Goal: Information Seeking & Learning: Find specific fact

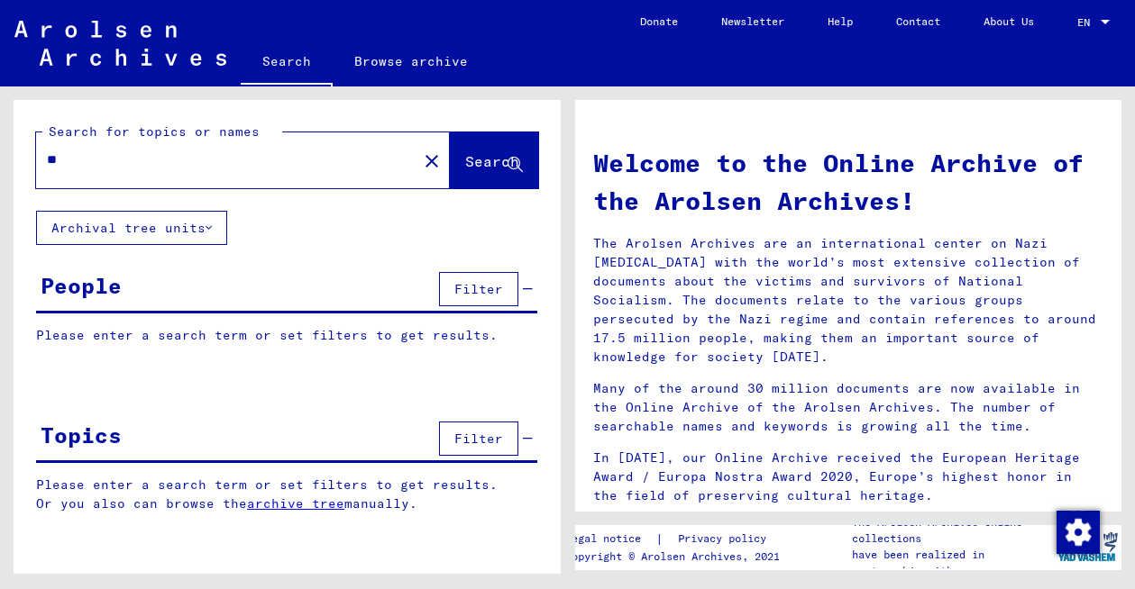
type input "*"
click at [494, 165] on span "Search" at bounding box center [492, 161] width 54 height 18
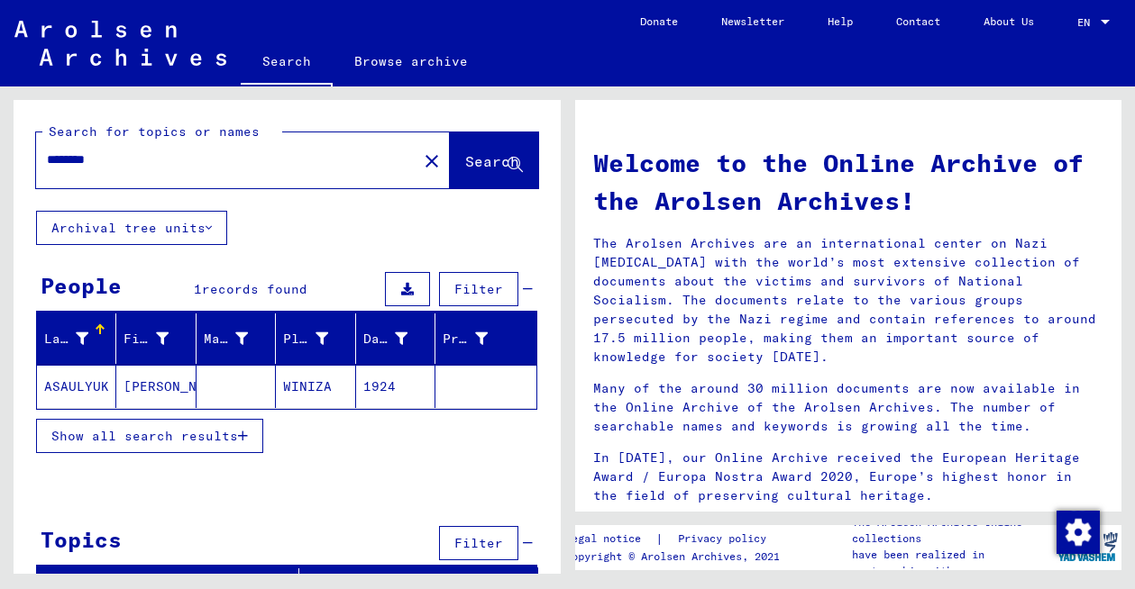
click at [93, 162] on input "********" at bounding box center [221, 160] width 349 height 19
click at [465, 165] on span "Search" at bounding box center [492, 161] width 54 height 18
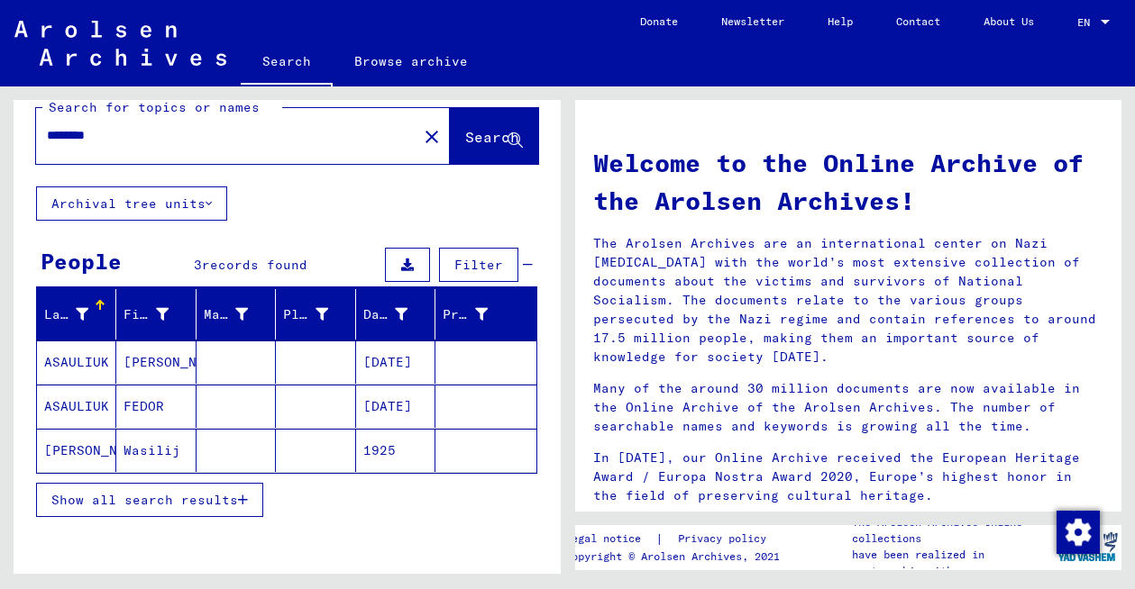
scroll to position [30, 0]
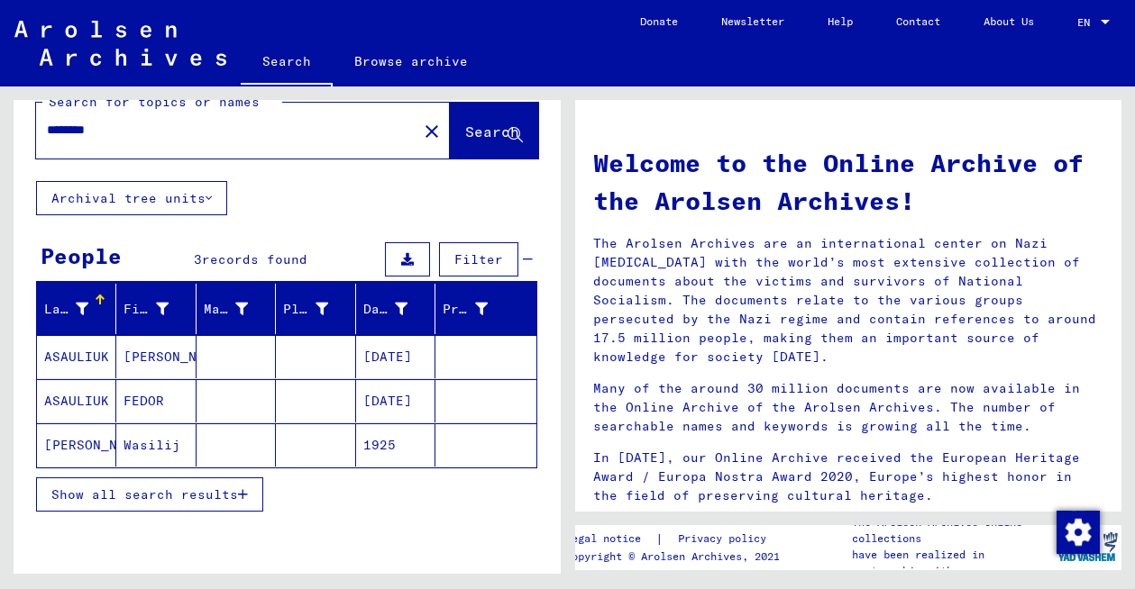
click at [133, 356] on mat-cell "[PERSON_NAME]" at bounding box center [155, 356] width 79 height 43
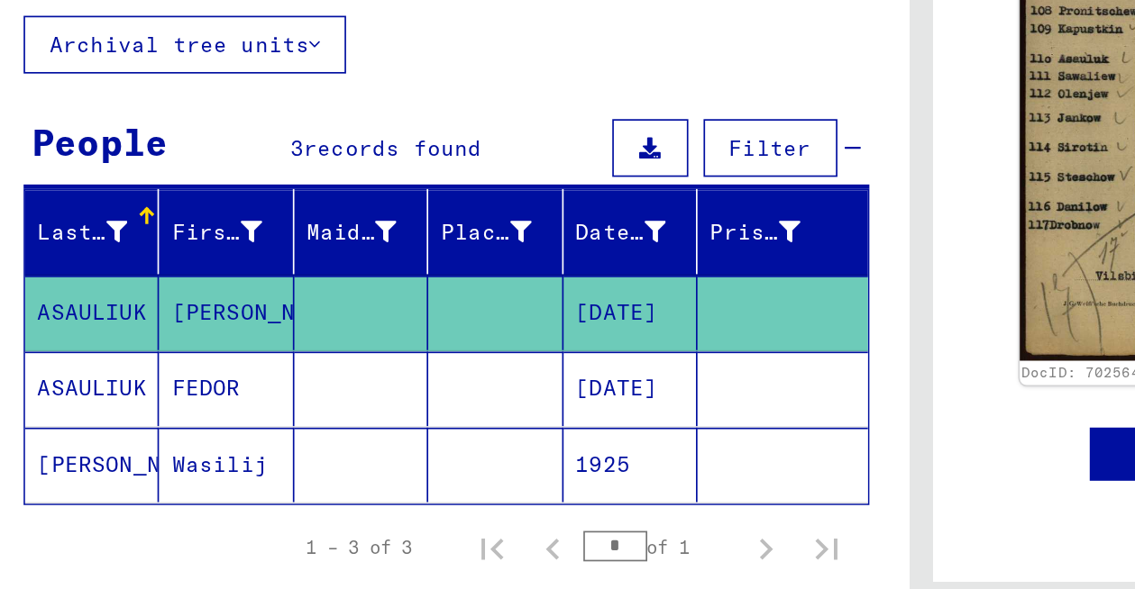
click at [415, 351] on mat-cell "[DATE]" at bounding box center [395, 353] width 79 height 44
click at [135, 400] on mat-cell "FEDOR" at bounding box center [155, 398] width 79 height 44
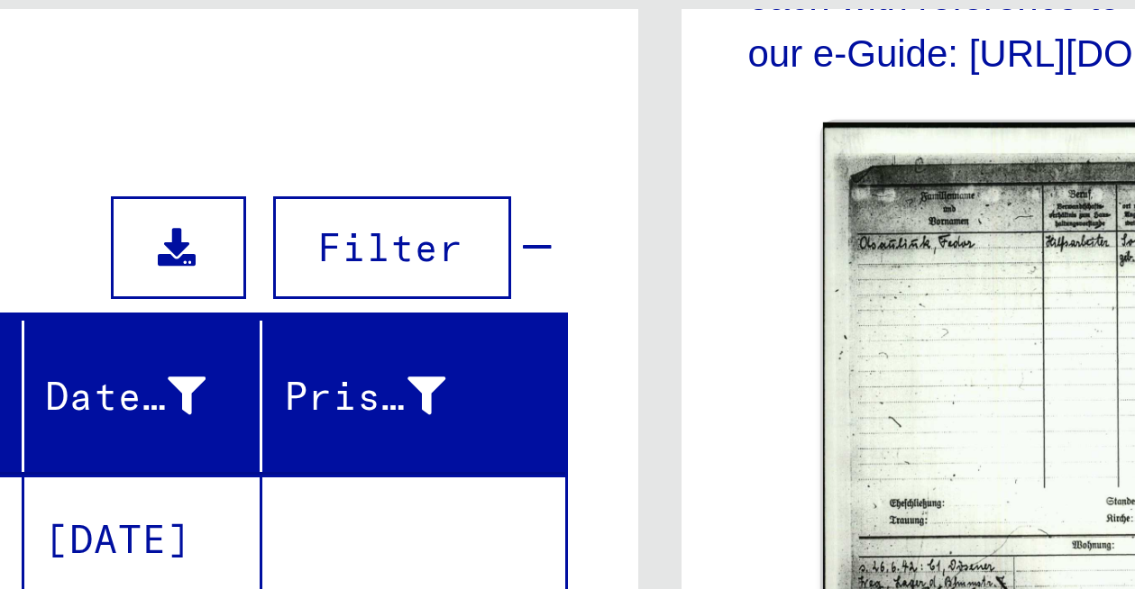
scroll to position [141, 0]
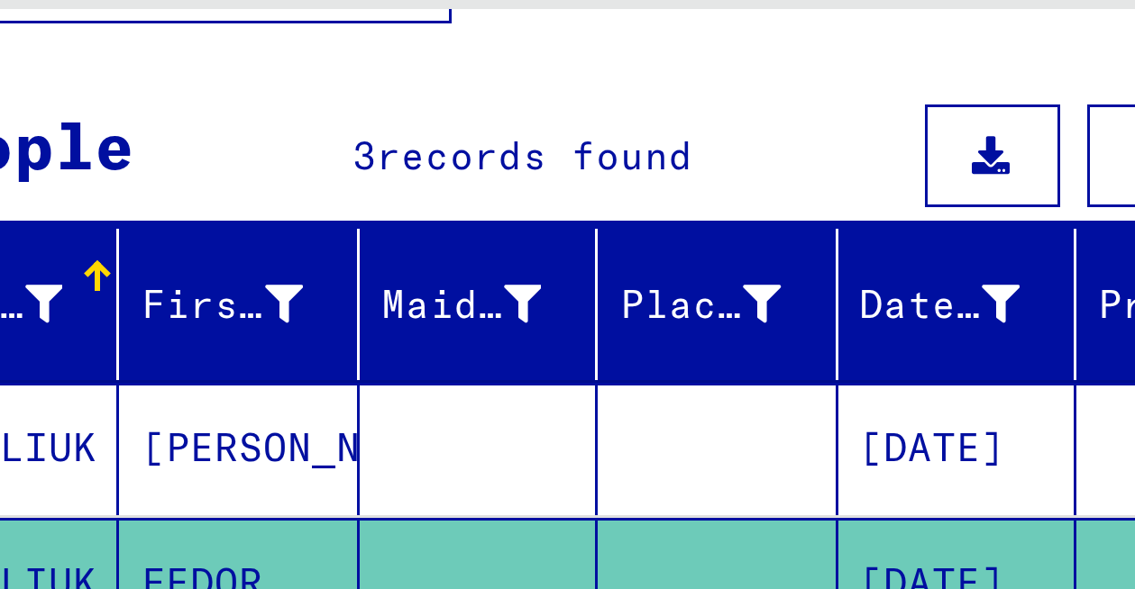
click at [160, 247] on mat-cell "[PERSON_NAME]" at bounding box center [155, 246] width 79 height 44
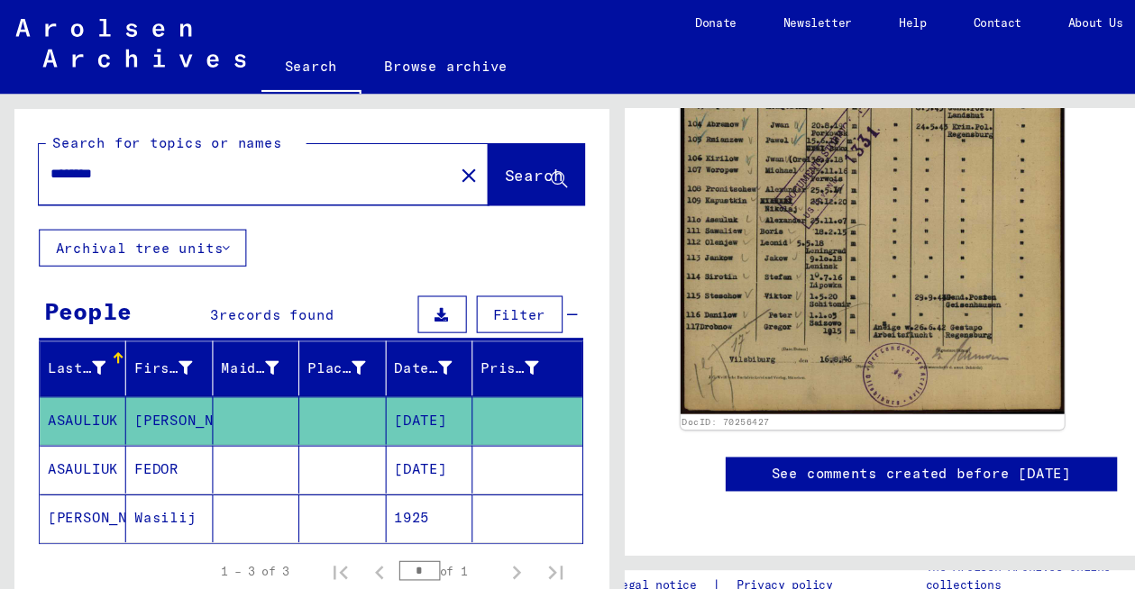
click at [129, 158] on input "********" at bounding box center [227, 160] width 360 height 19
drag, startPoint x: 129, startPoint y: 158, endPoint x: 41, endPoint y: 157, distance: 87.4
click at [41, 157] on div "********" at bounding box center [221, 160] width 370 height 41
paste input "text"
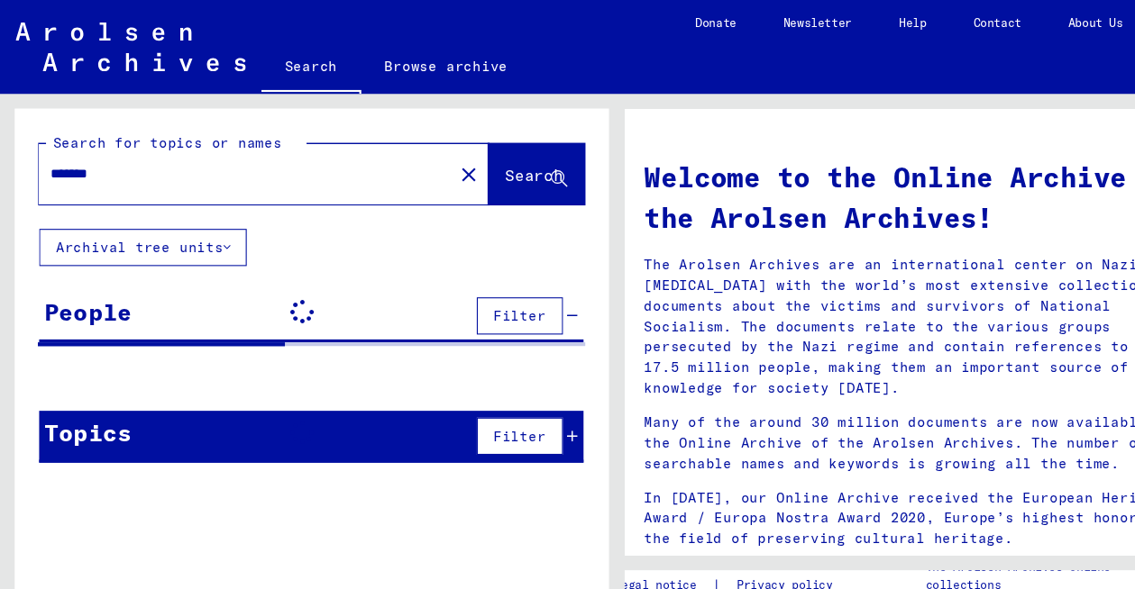
drag, startPoint x: 70, startPoint y: 160, endPoint x: 70, endPoint y: 197, distance: 36.9
click at [70, 161] on input "*******" at bounding box center [221, 160] width 349 height 19
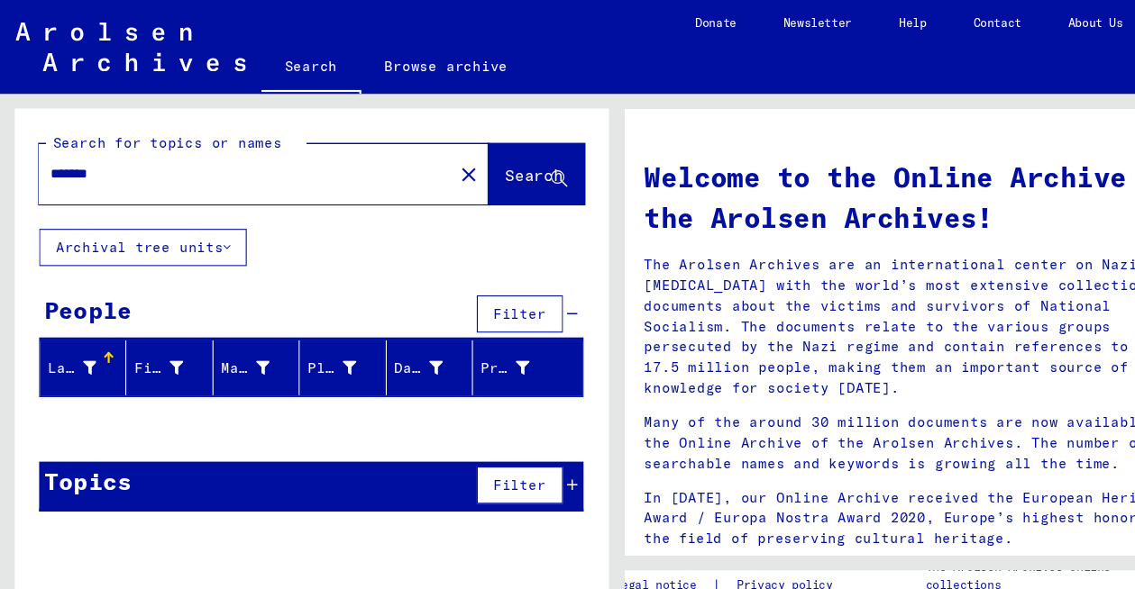
type input "*******"
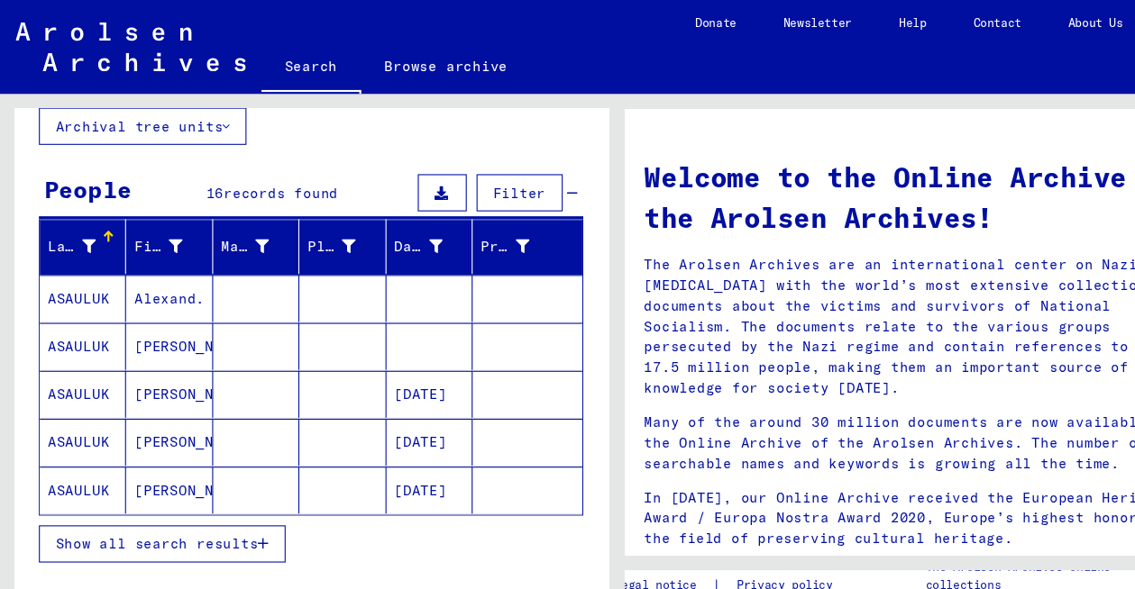
scroll to position [117, 0]
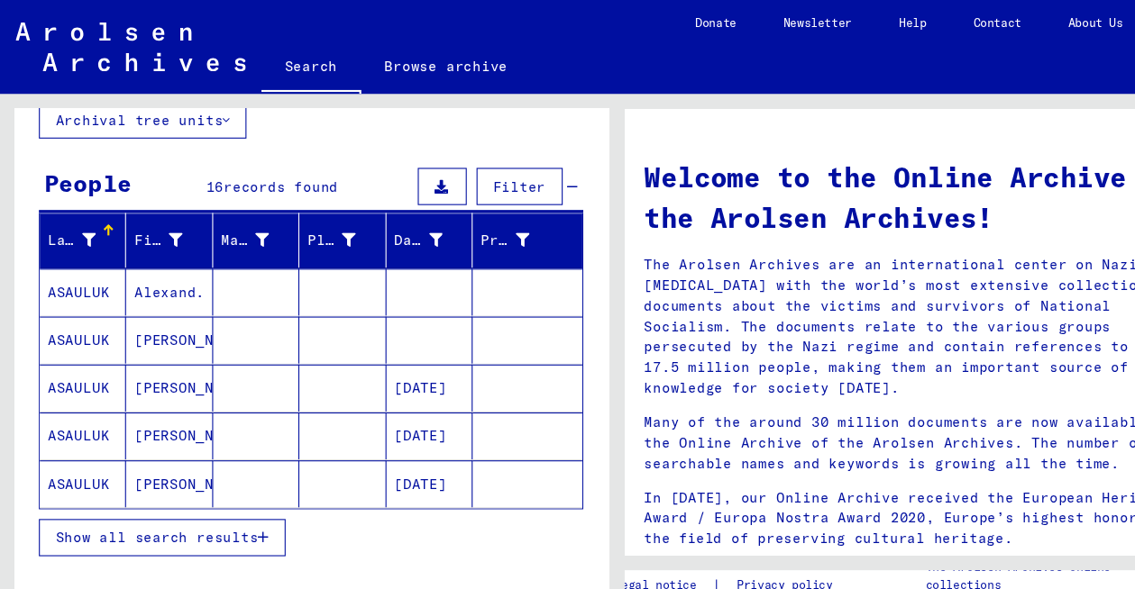
click at [147, 274] on mat-cell "Alexand." at bounding box center [155, 269] width 79 height 43
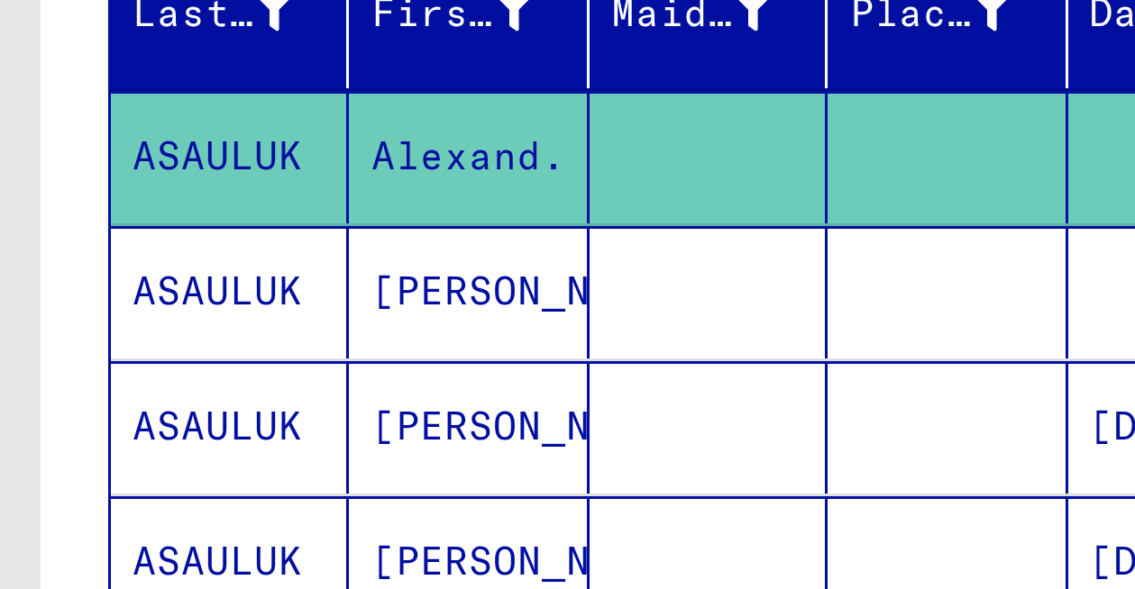
scroll to position [137, 0]
click at [78, 296] on mat-cell "ASAULUK" at bounding box center [76, 295] width 79 height 44
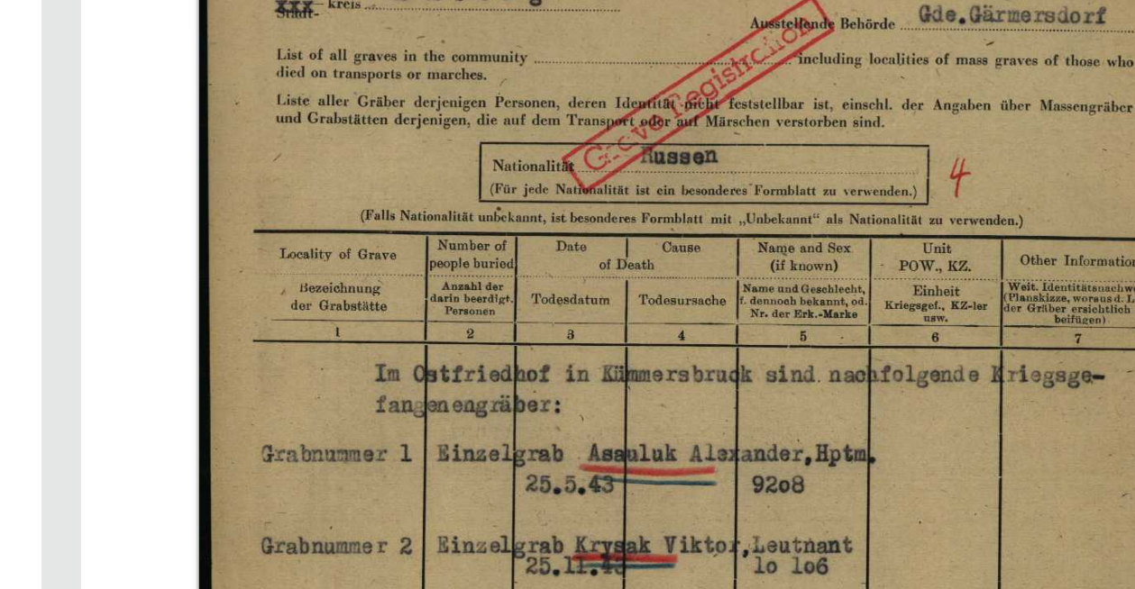
scroll to position [319, 0]
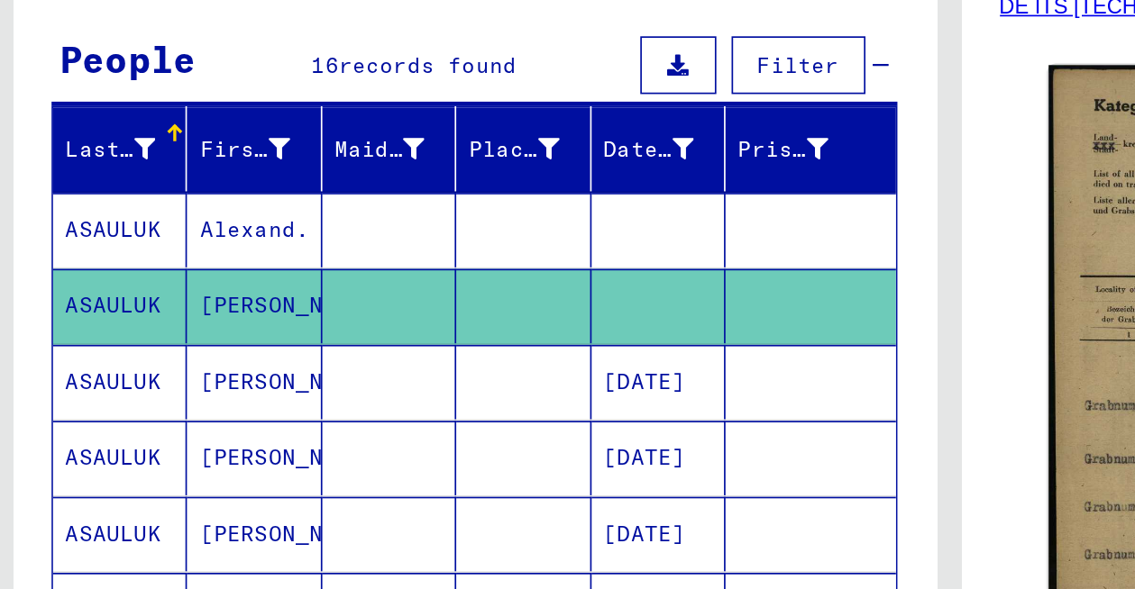
click at [375, 337] on mat-cell "[DATE]" at bounding box center [395, 340] width 79 height 44
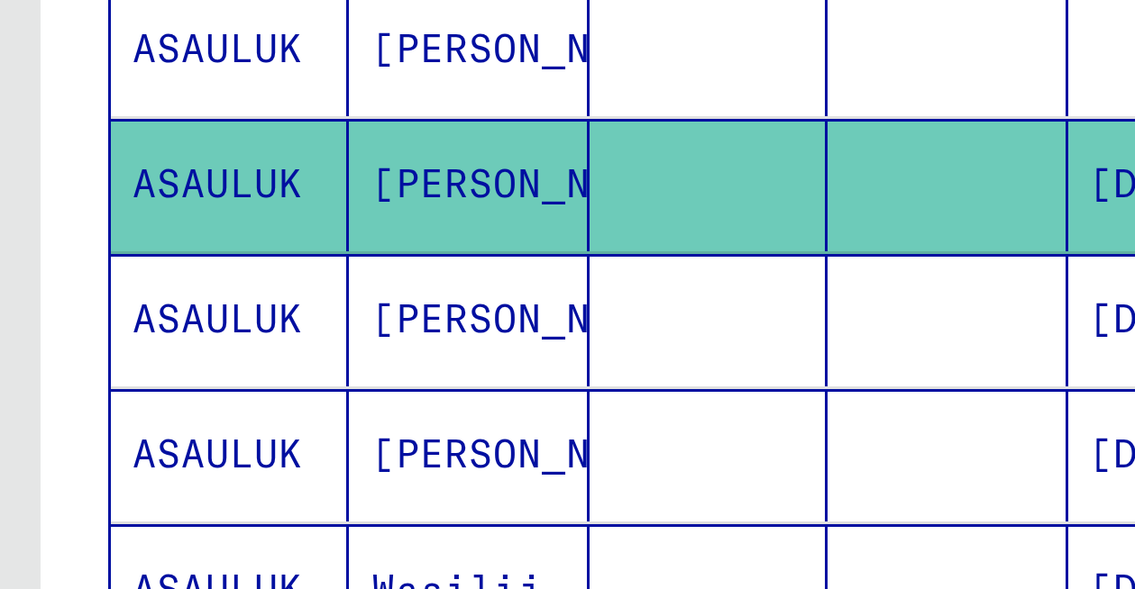
scroll to position [104, 0]
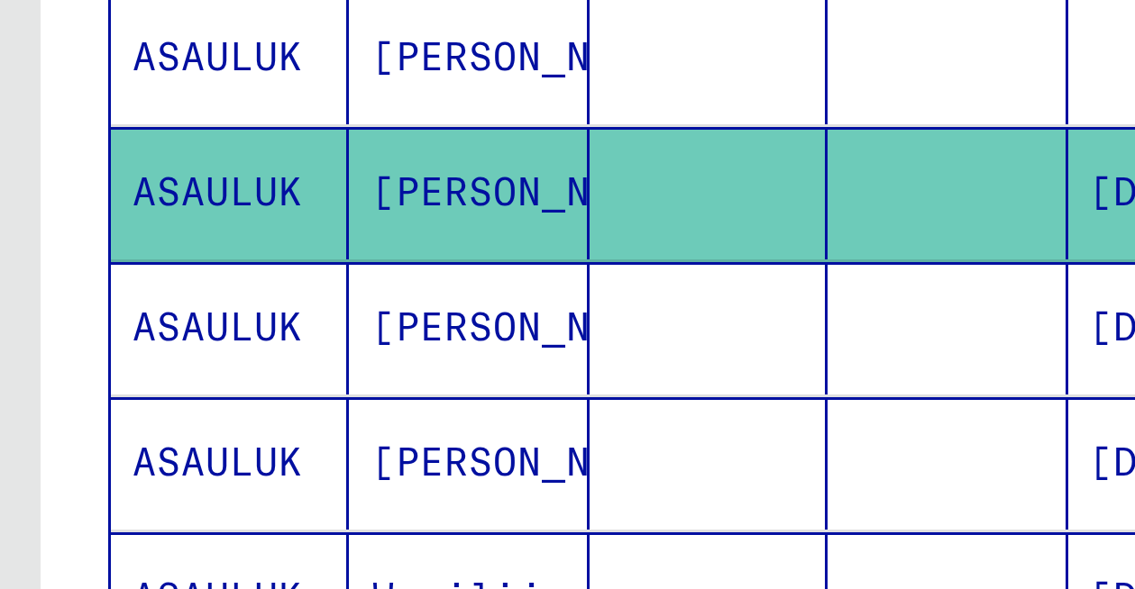
click at [88, 415] on mat-cell "ASAULUK" at bounding box center [76, 419] width 79 height 44
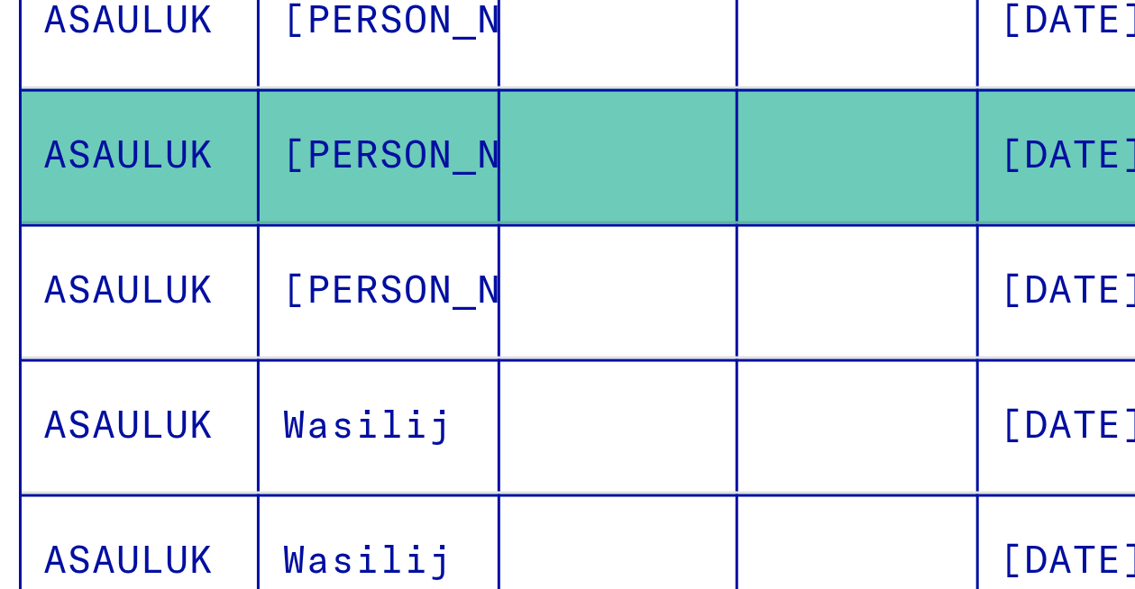
scroll to position [141, 0]
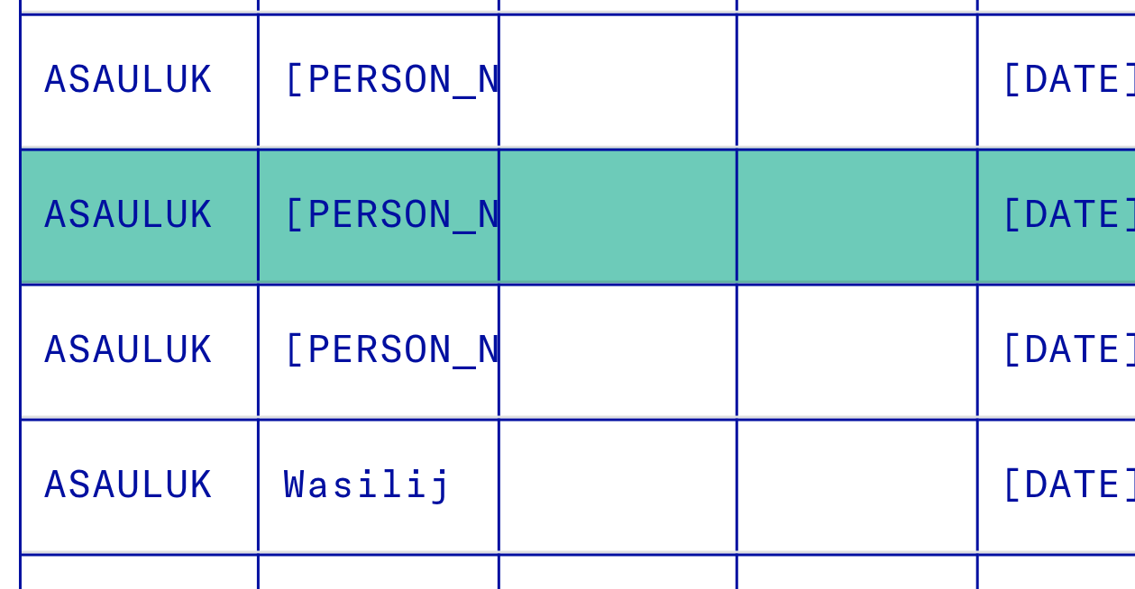
click at [54, 420] on mat-cell "ASAULUK" at bounding box center [76, 426] width 79 height 44
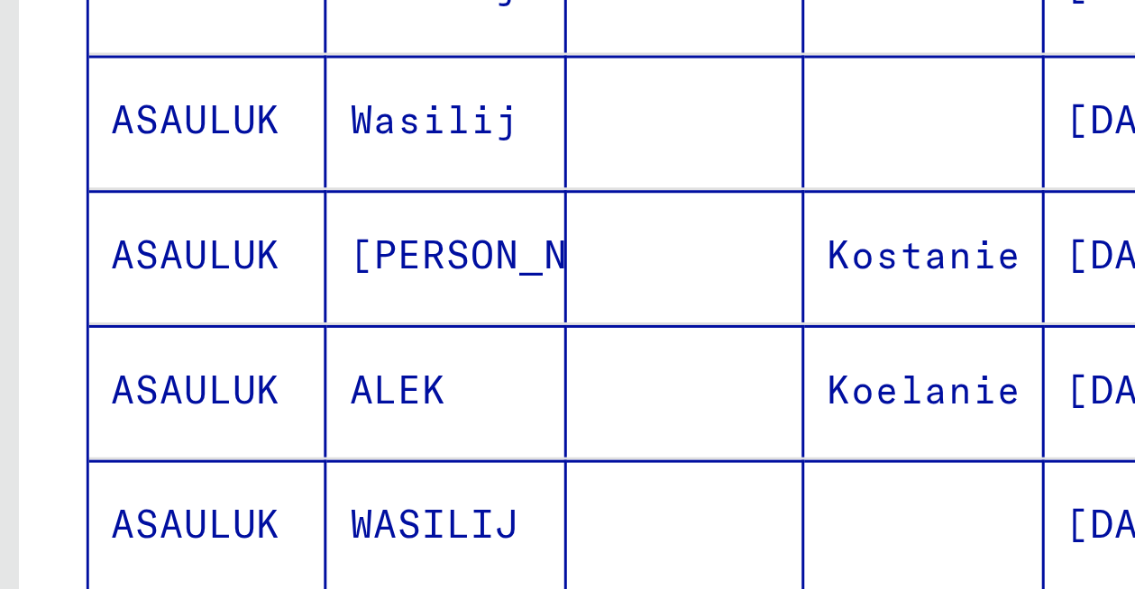
scroll to position [443, 0]
click at [79, 397] on mat-cell "ASAULUK" at bounding box center [76, 394] width 79 height 44
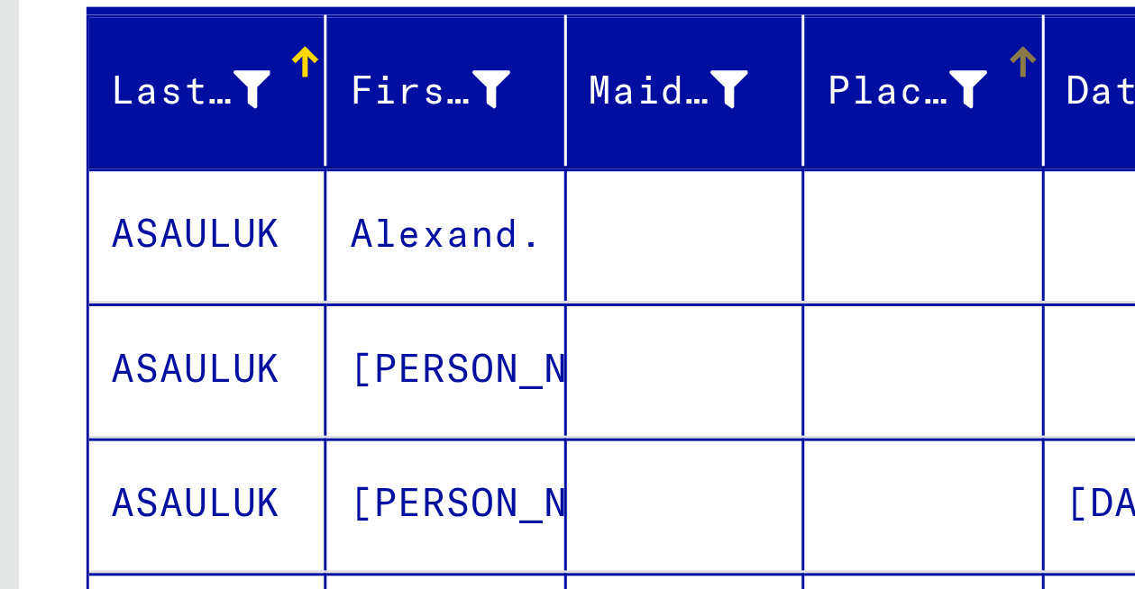
click at [316, 337] on div "Place of Birth" at bounding box center [309, 339] width 53 height 19
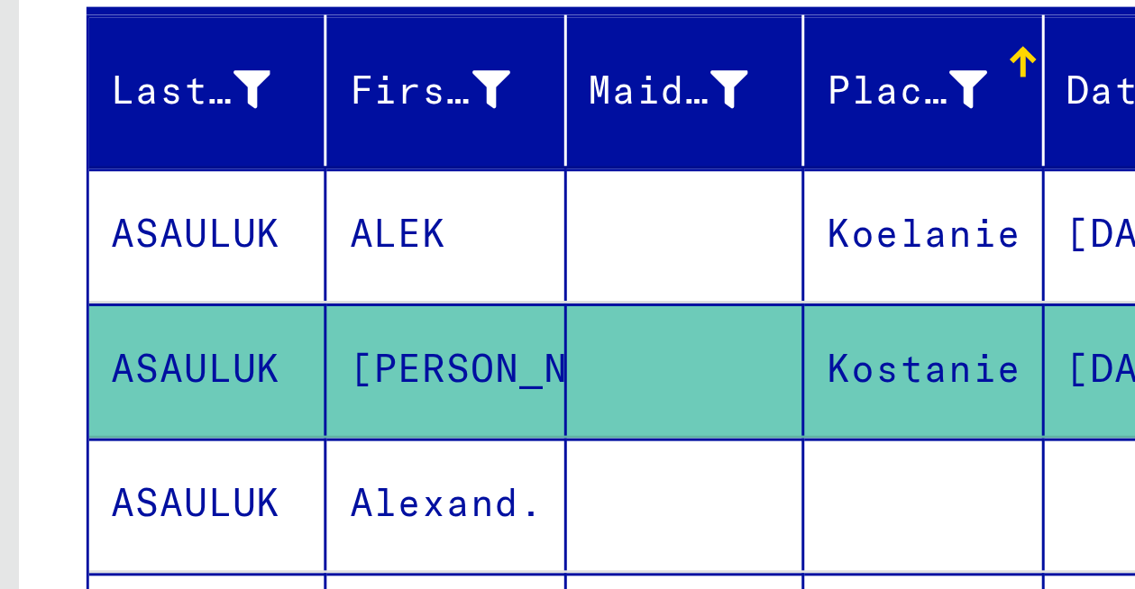
click at [316, 337] on div "Place of Birth" at bounding box center [309, 339] width 53 height 19
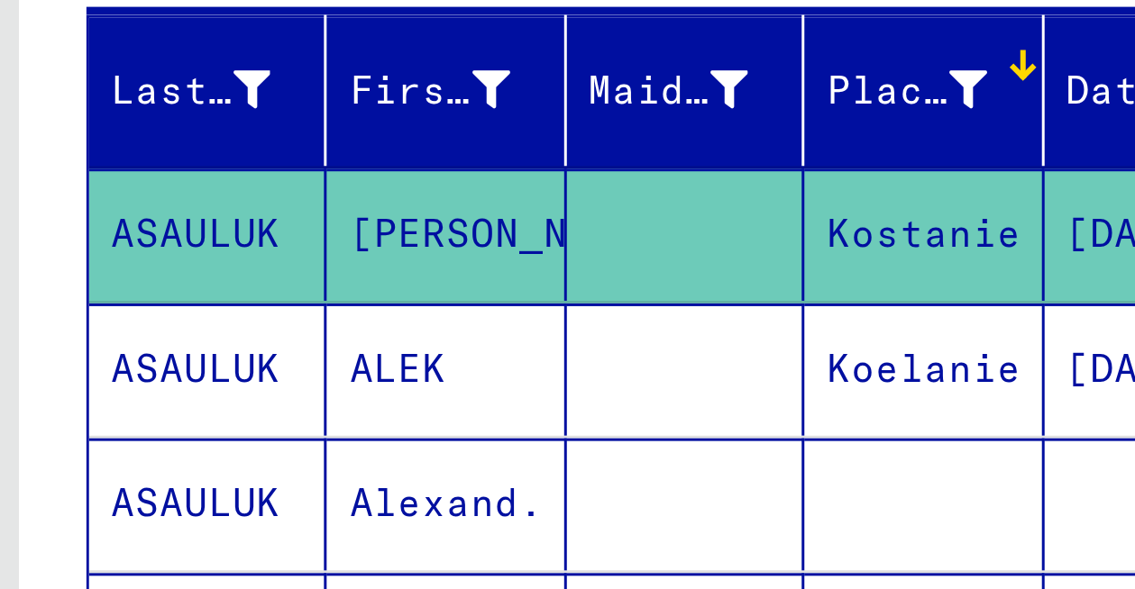
click at [309, 342] on div "Place of Birth" at bounding box center [309, 339] width 53 height 19
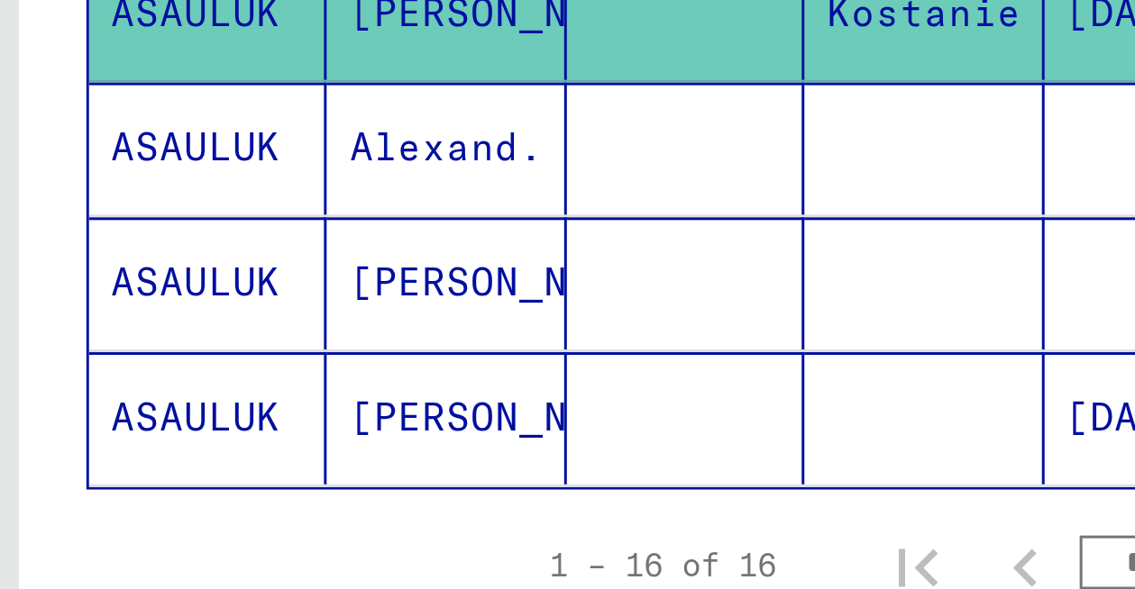
scroll to position [125, 0]
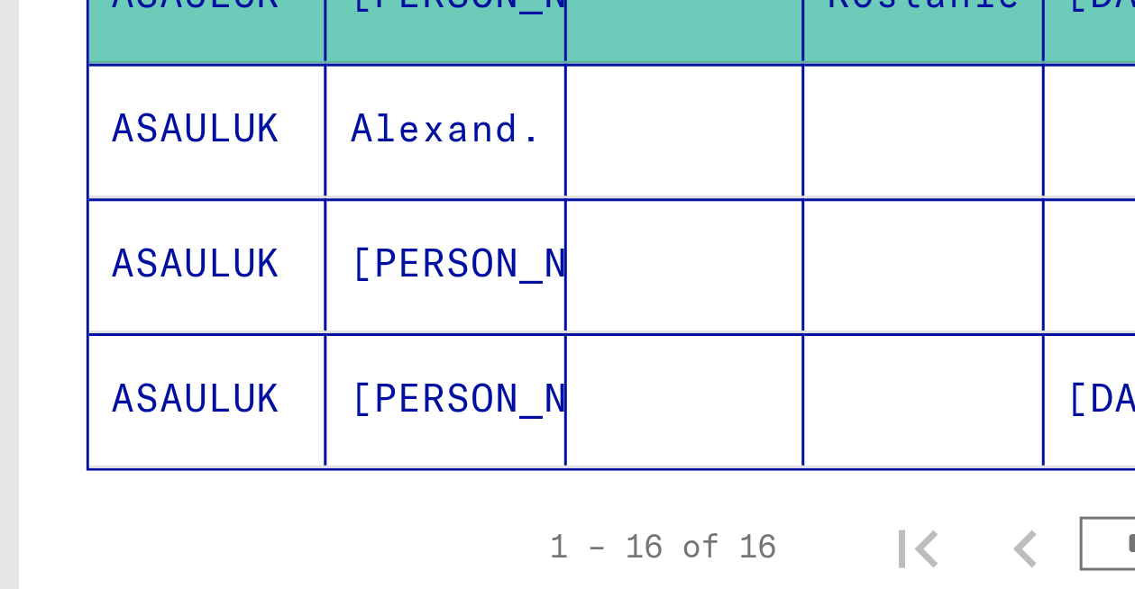
click at [163, 358] on mat-cell "Alexand." at bounding box center [155, 352] width 79 height 44
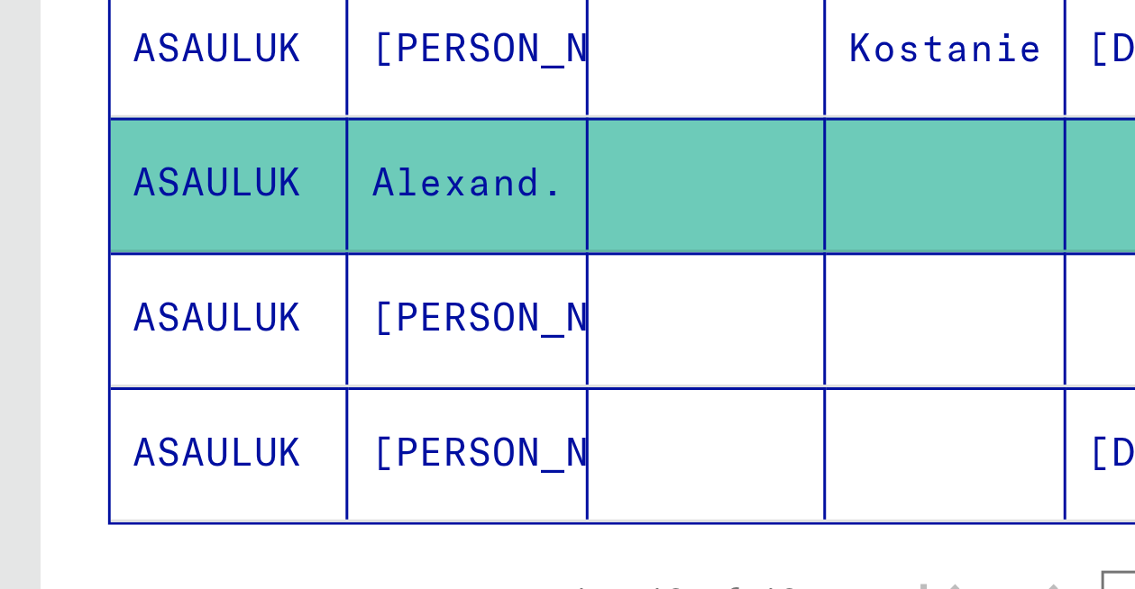
scroll to position [103, 0]
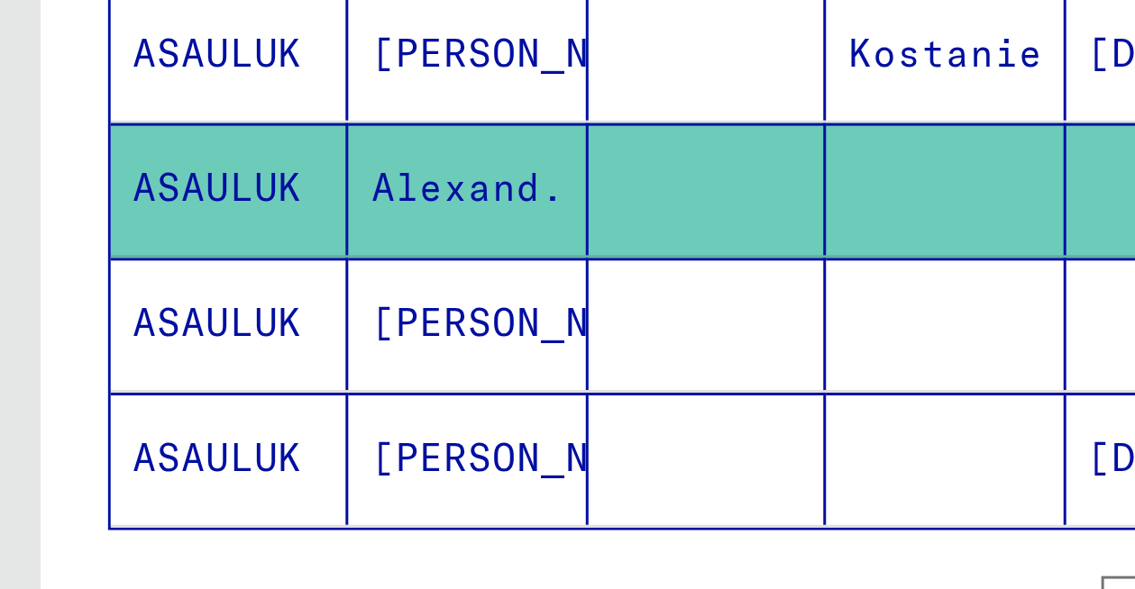
click at [79, 461] on mat-cell "ASAULUK" at bounding box center [76, 464] width 79 height 44
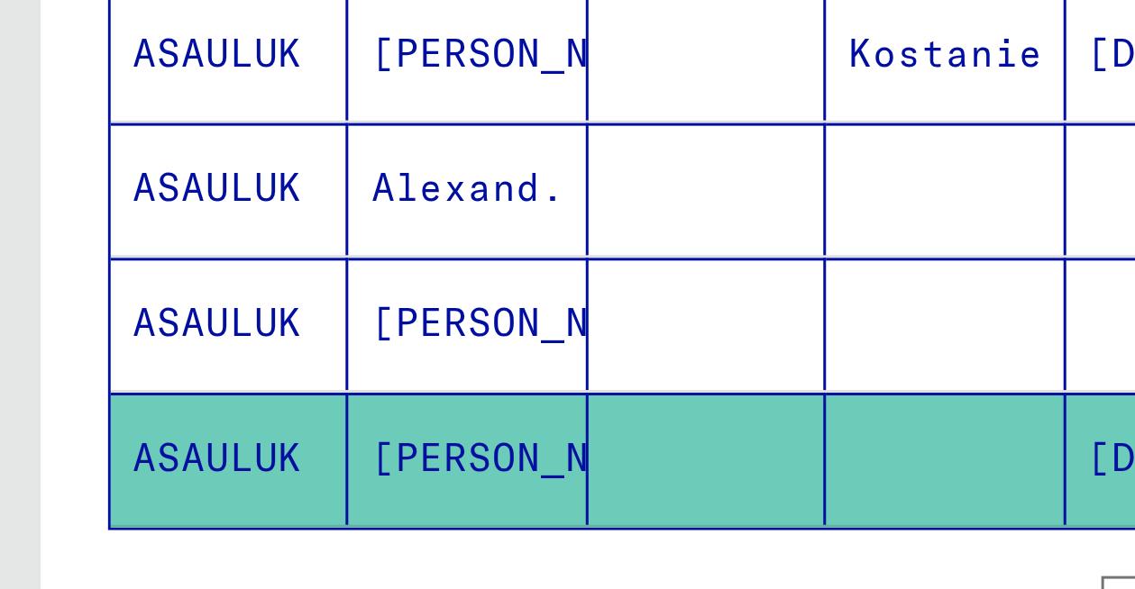
click at [101, 421] on mat-cell "ASAULUK" at bounding box center [76, 419] width 79 height 44
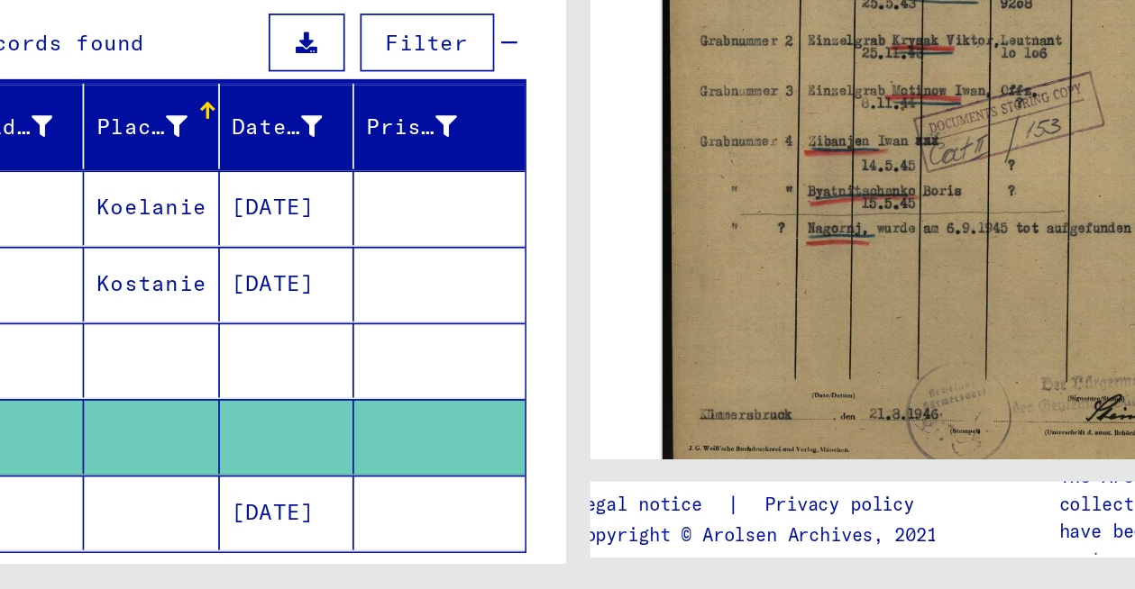
scroll to position [448, 0]
